Goal: Transaction & Acquisition: Purchase product/service

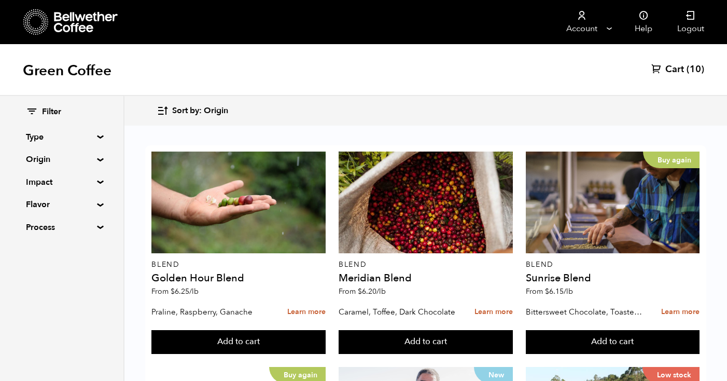
click at [670, 65] on span "Cart" at bounding box center [674, 69] width 19 height 12
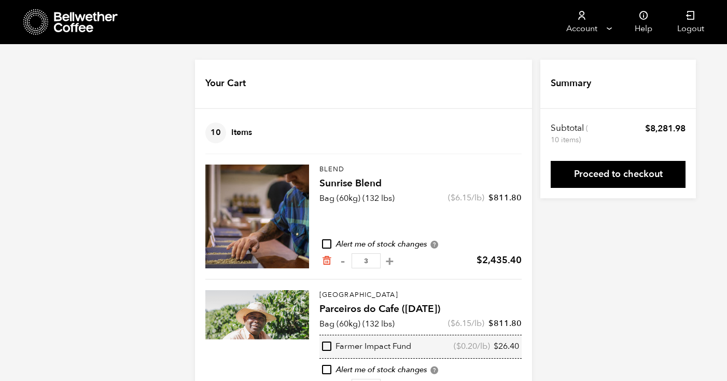
click at [291, 209] on div at bounding box center [257, 216] width 104 height 104
click at [357, 173] on p "Blend" at bounding box center [421, 169] width 202 height 10
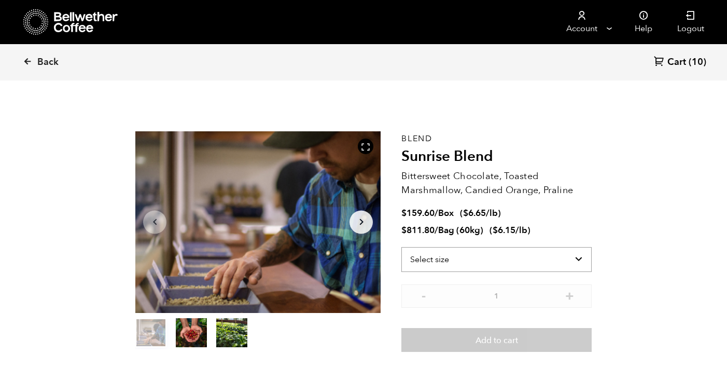
scroll to position [451, 444]
select select "bag-3"
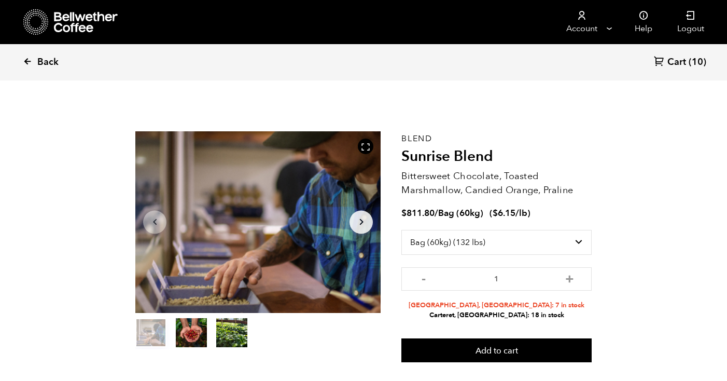
click at [50, 61] on span "Back" at bounding box center [47, 62] width 21 height 12
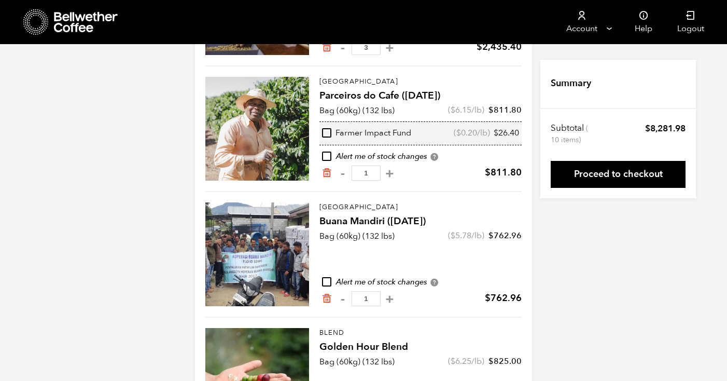
scroll to position [221, 0]
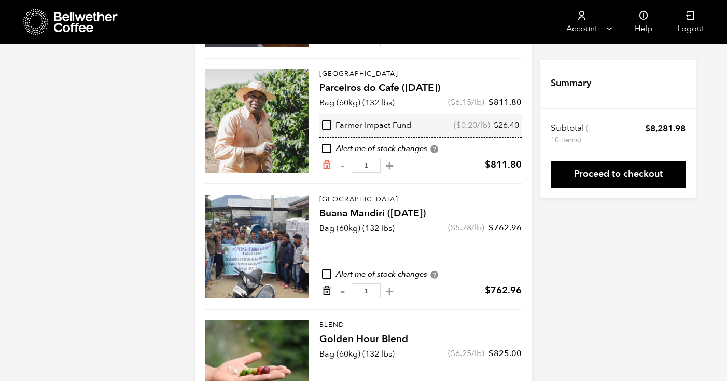
click at [327, 290] on icon "Remove from cart" at bounding box center [327, 290] width 10 height 10
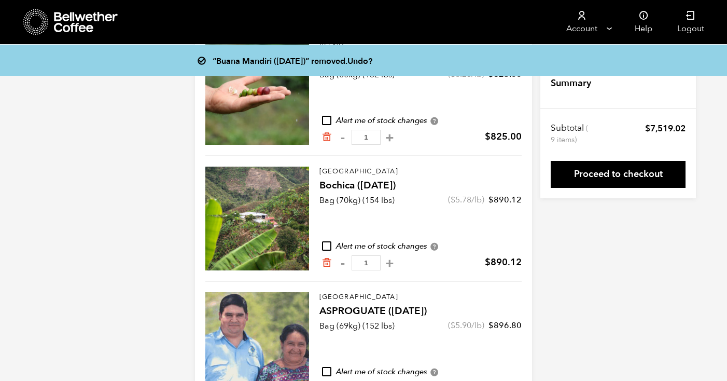
scroll to position [393, 0]
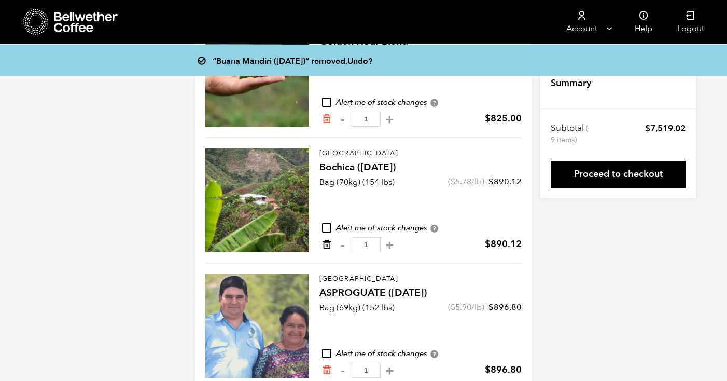
click at [325, 246] on icon "Remove from cart" at bounding box center [327, 244] width 10 height 10
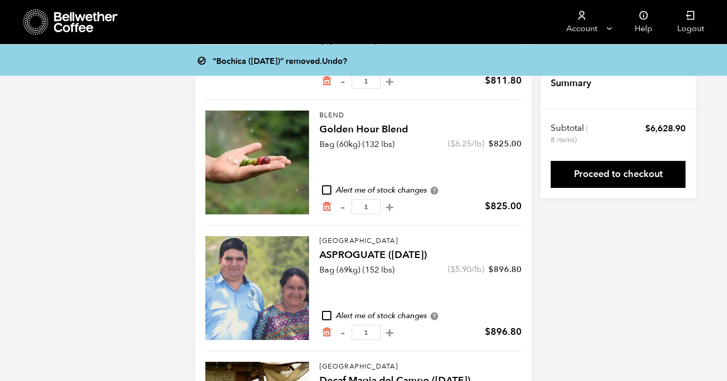
scroll to position [307, 0]
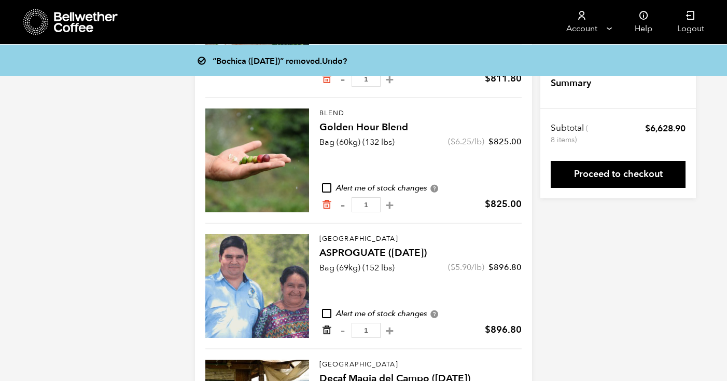
click at [327, 331] on icon "Remove from cart" at bounding box center [327, 330] width 10 height 10
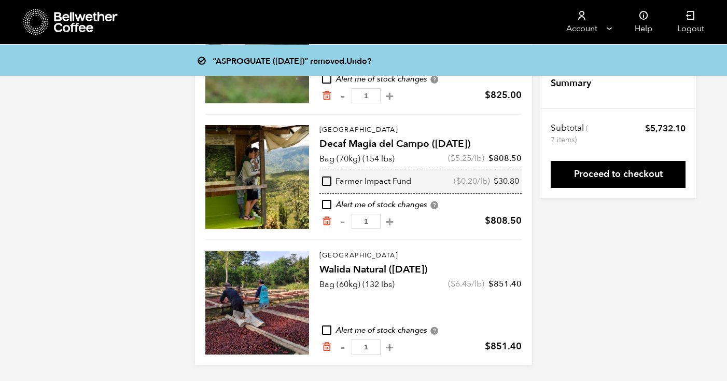
scroll to position [416, 0]
click at [328, 347] on icon "Remove from cart" at bounding box center [327, 346] width 10 height 10
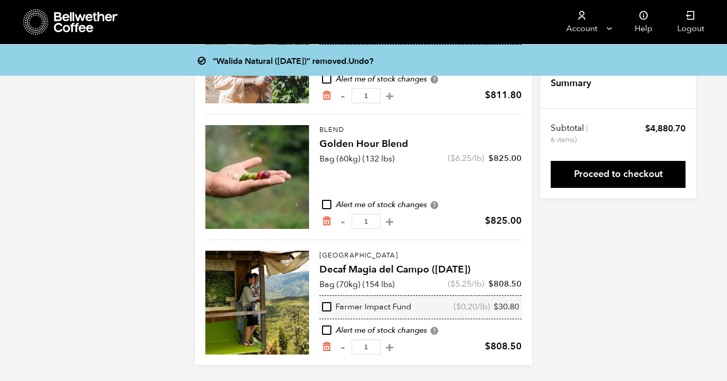
scroll to position [290, 0]
click at [329, 220] on icon "Remove from cart" at bounding box center [327, 221] width 10 height 10
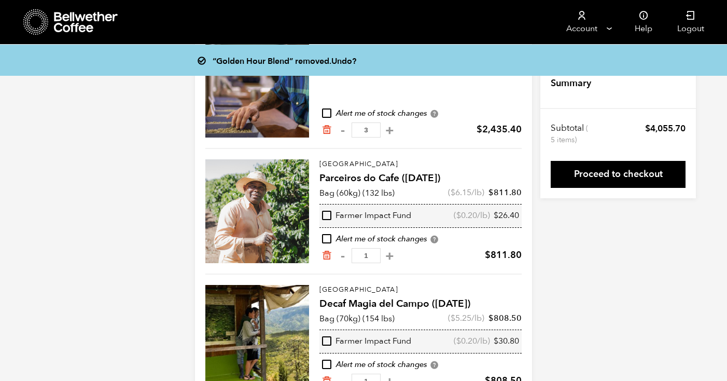
scroll to position [140, 1]
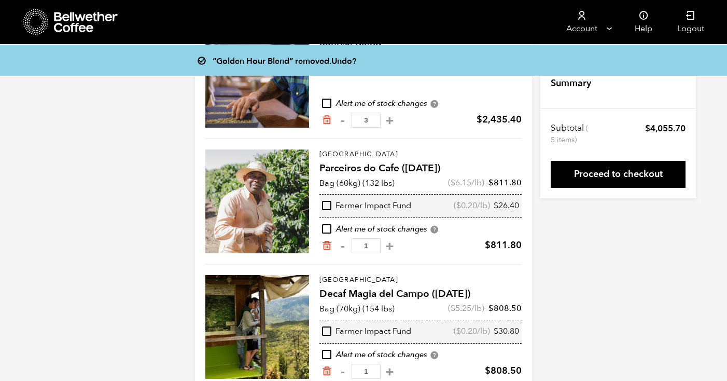
click at [427, 257] on form "Your Cart 5 Items Update cart 5 Items Blend Sunrise Blend Bag (60kg) (132 lbs) …" at bounding box center [363, 154] width 337 height 470
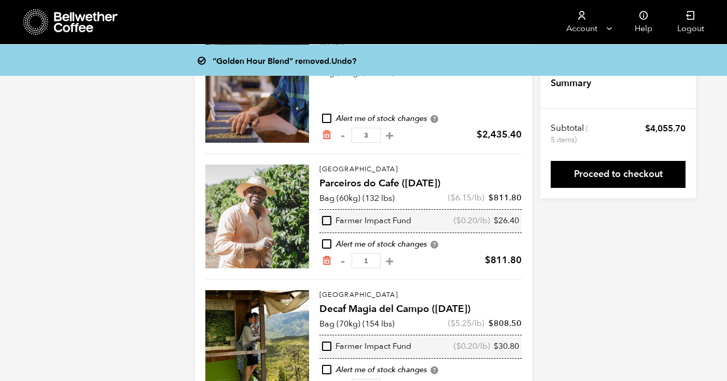
scroll to position [122, 0]
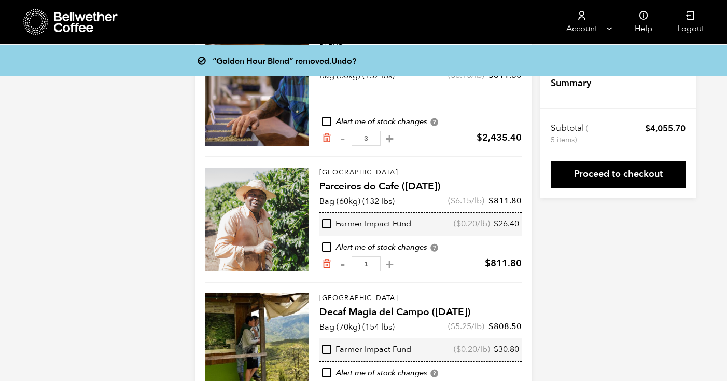
click at [608, 262] on div "“Golden Hour Blend” removed. Undo? Your Cart 5 Items Update cart 5 Items Blend …" at bounding box center [363, 172] width 727 height 470
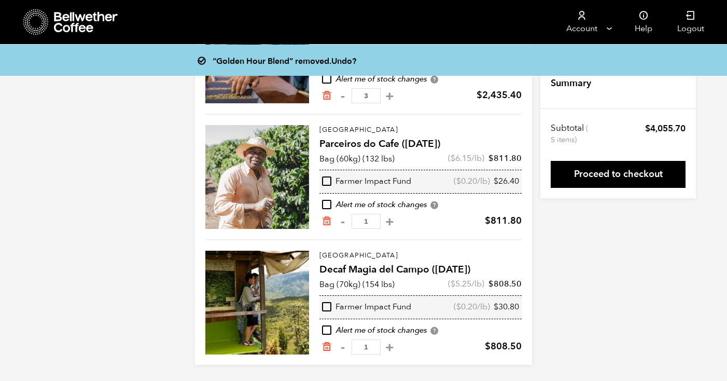
scroll to position [165, 0]
click at [325, 351] on icon "Remove from cart" at bounding box center [327, 346] width 10 height 10
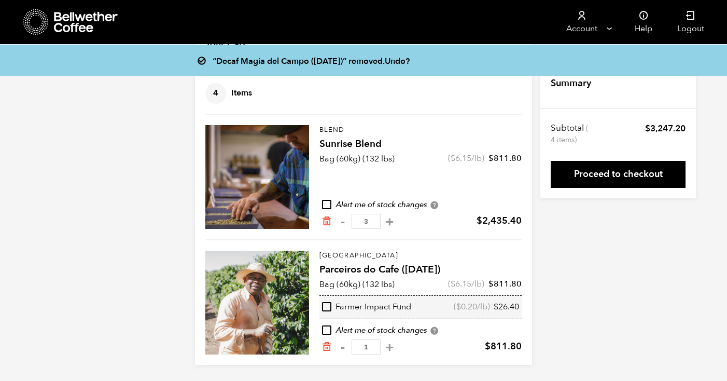
scroll to position [39, 0]
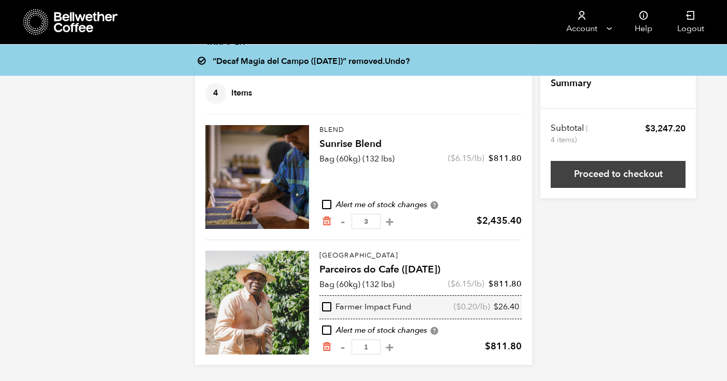
click at [627, 173] on link "Proceed to checkout" at bounding box center [618, 174] width 135 height 27
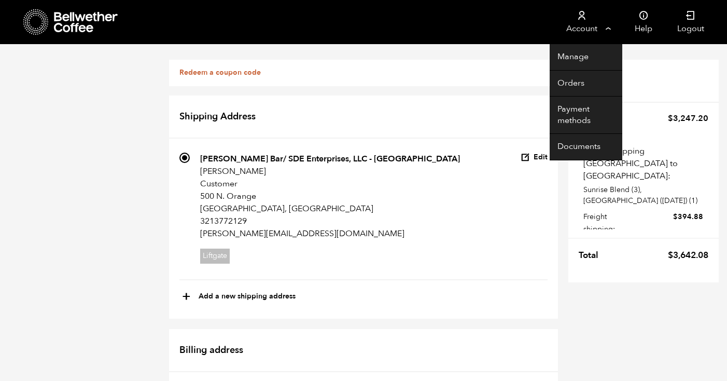
click at [582, 22] on link "Account" at bounding box center [582, 22] width 64 height 44
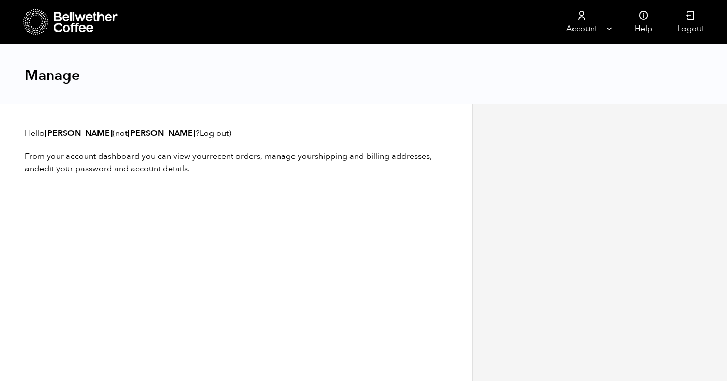
click at [73, 23] on icon at bounding box center [86, 22] width 65 height 21
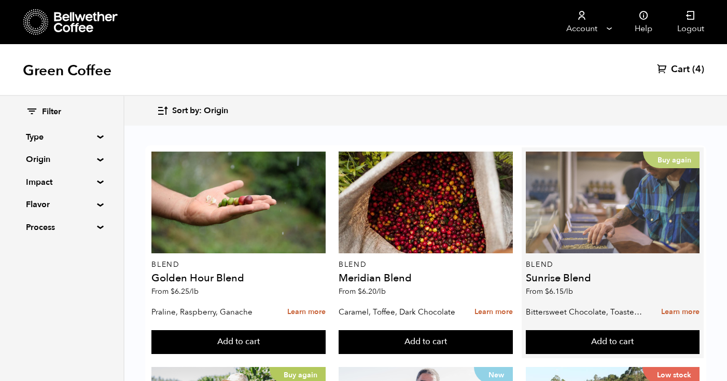
click at [615, 219] on div "Buy again" at bounding box center [613, 202] width 174 height 102
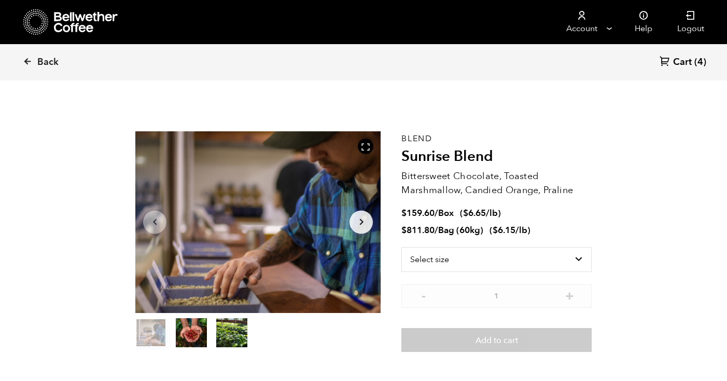
scroll to position [451, 444]
click at [682, 61] on span "Cart" at bounding box center [682, 62] width 19 height 12
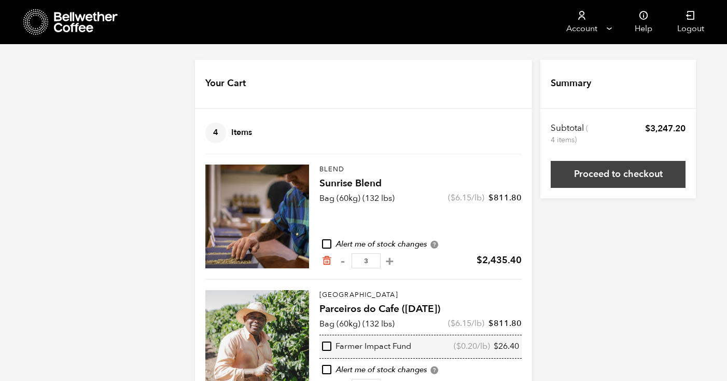
click at [622, 173] on link "Proceed to checkout" at bounding box center [618, 174] width 135 height 27
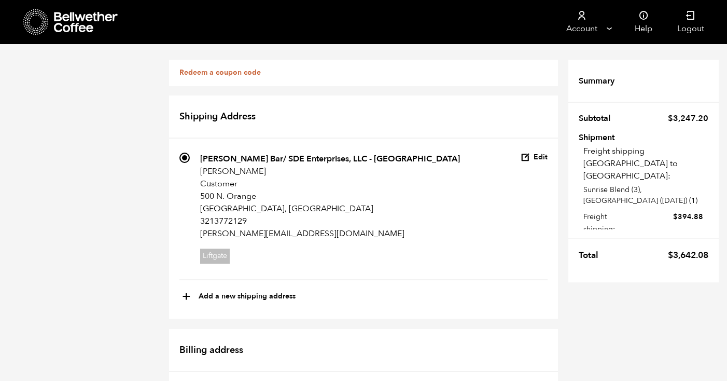
scroll to position [251, 0]
